Goal: Task Accomplishment & Management: Complete application form

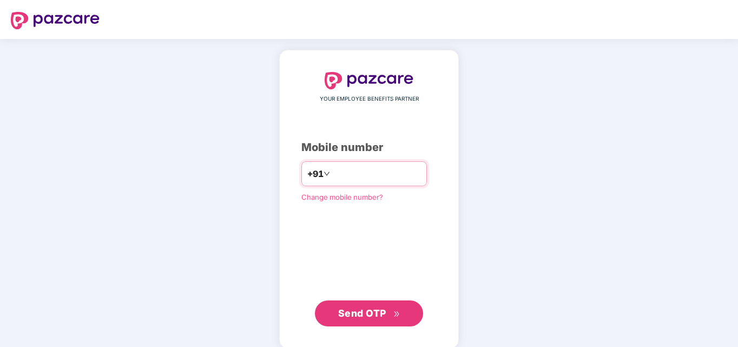
type input "**********"
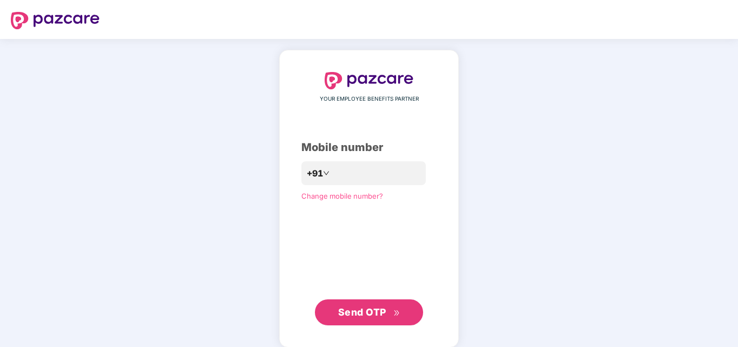
click at [359, 315] on span "Send OTP" at bounding box center [362, 311] width 48 height 11
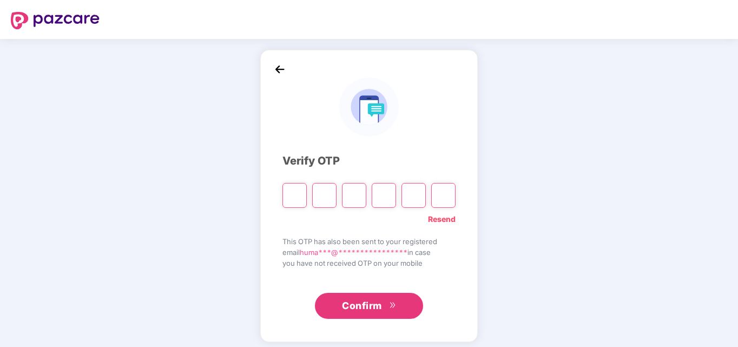
type input "*"
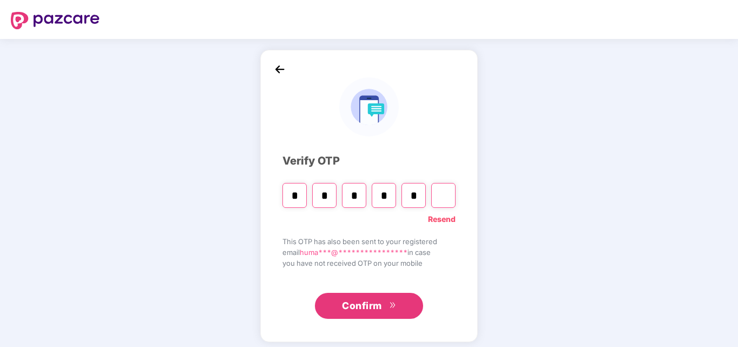
type input "*"
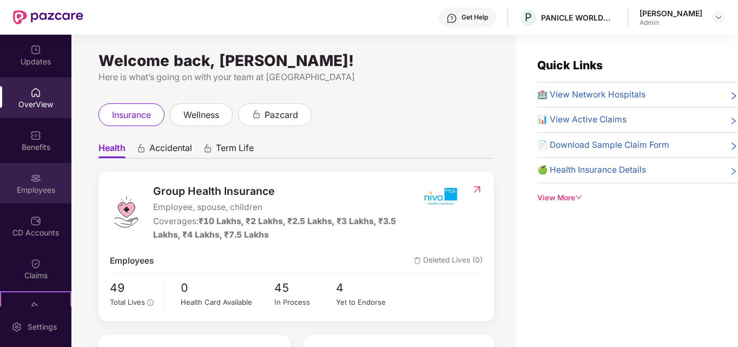
click at [34, 181] on img at bounding box center [35, 178] width 11 height 11
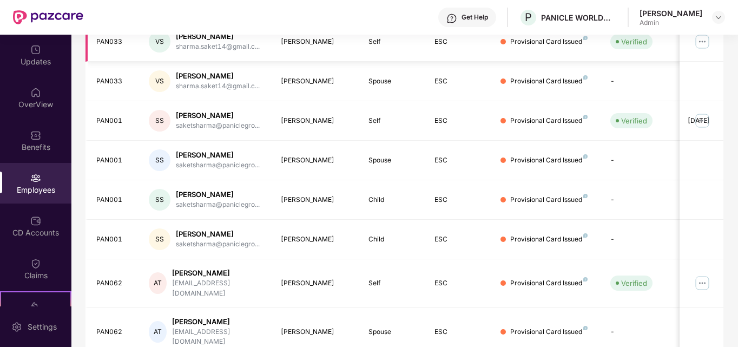
scroll to position [318, 0]
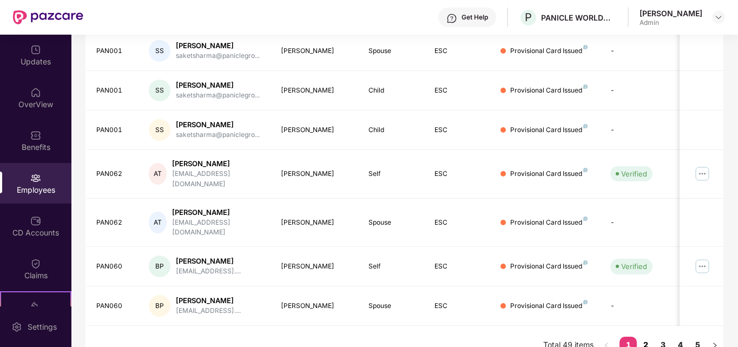
click at [644, 337] on link "2" at bounding box center [645, 345] width 17 height 16
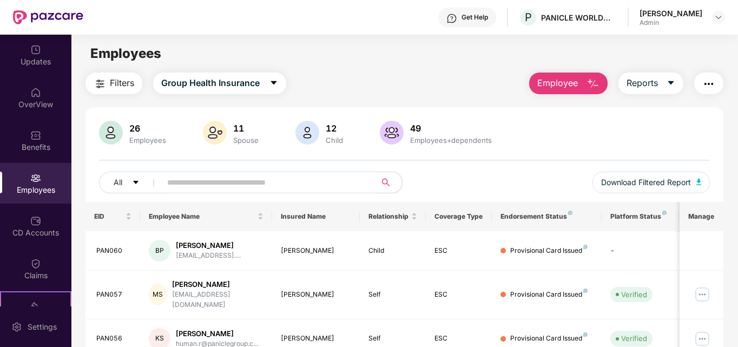
scroll to position [273, 0]
